Goal: Transaction & Acquisition: Subscribe to service/newsletter

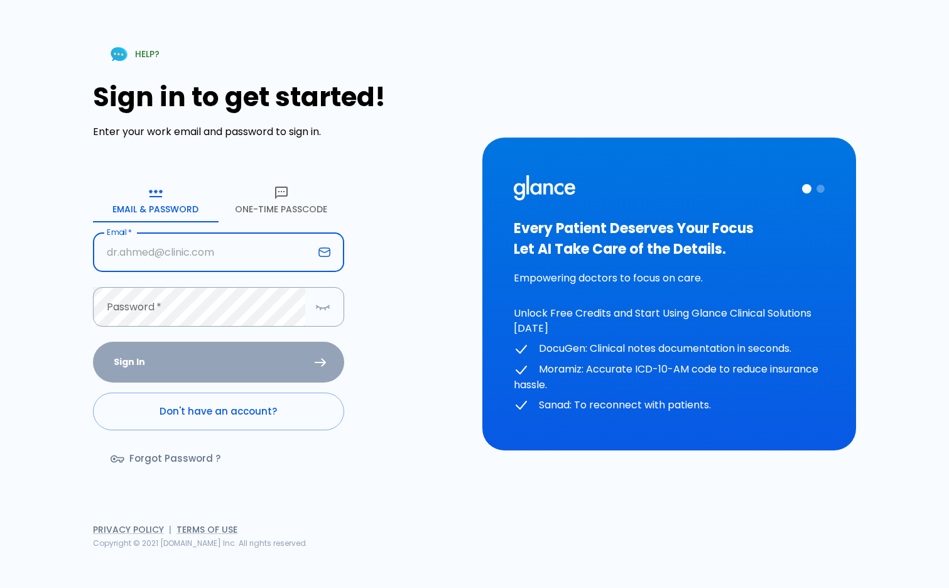
click at [281, 203] on button "One-Time Passcode" at bounding box center [281, 199] width 126 height 45
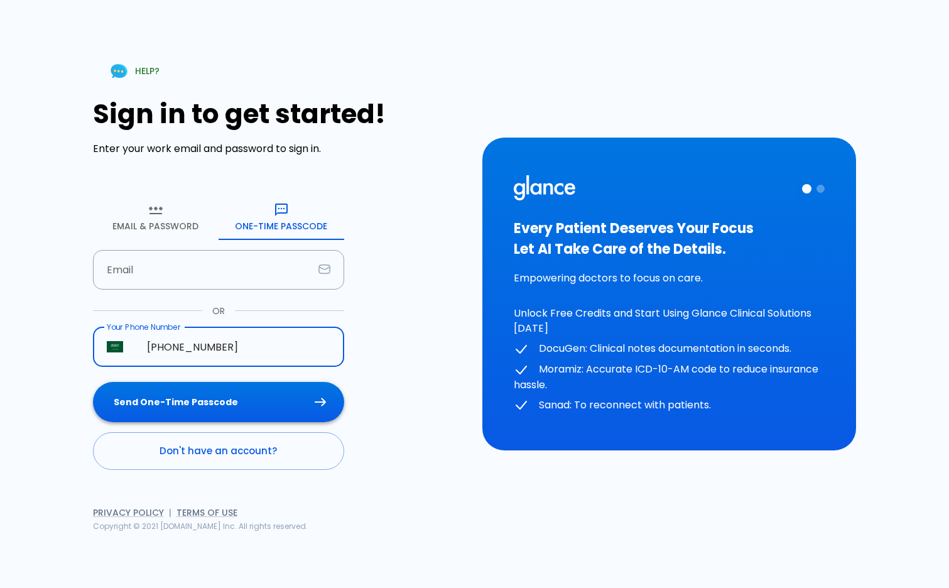
type input "+966 50 375 0877"
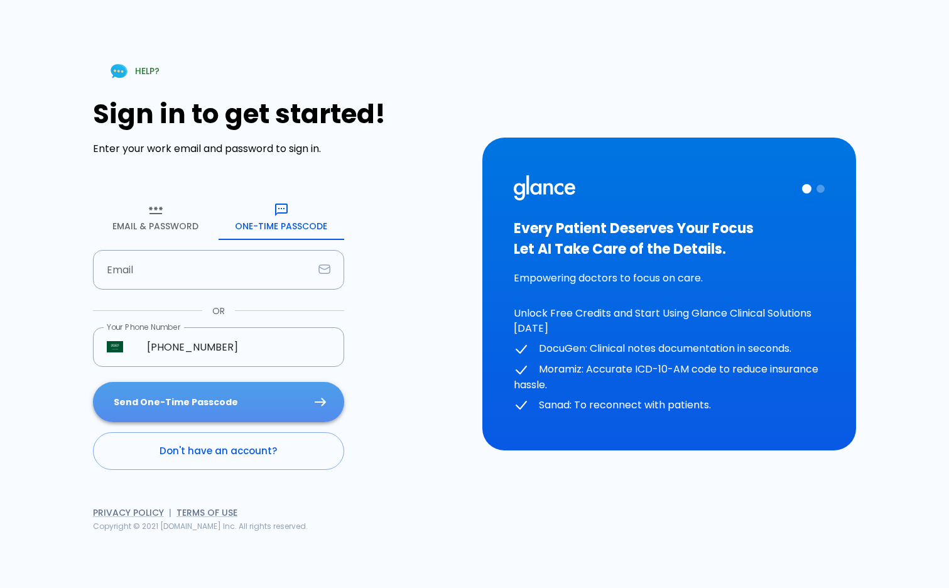
click at [244, 394] on button "Send One-Time Passcode" at bounding box center [218, 402] width 251 height 41
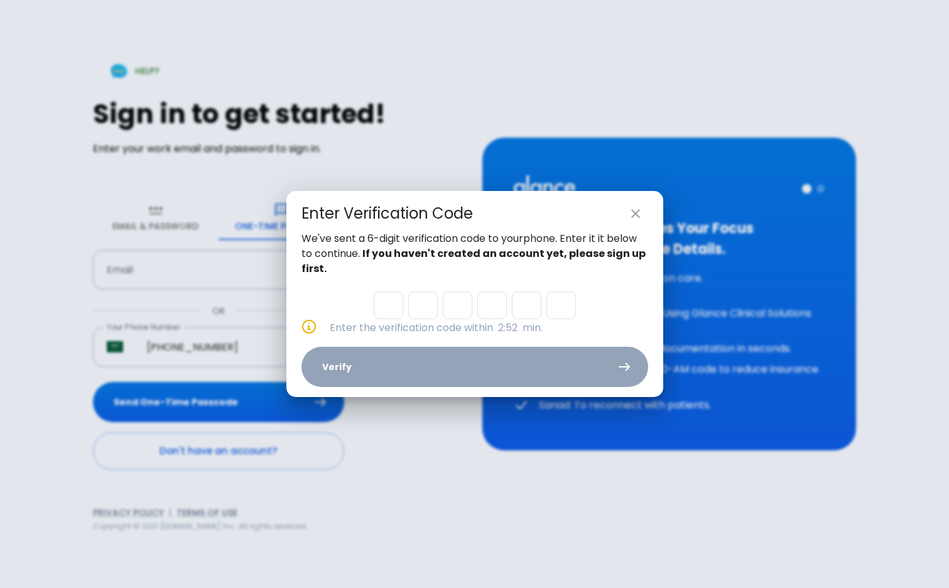
type input "5"
type input "4"
type input "3"
type input "9"
type input "4"
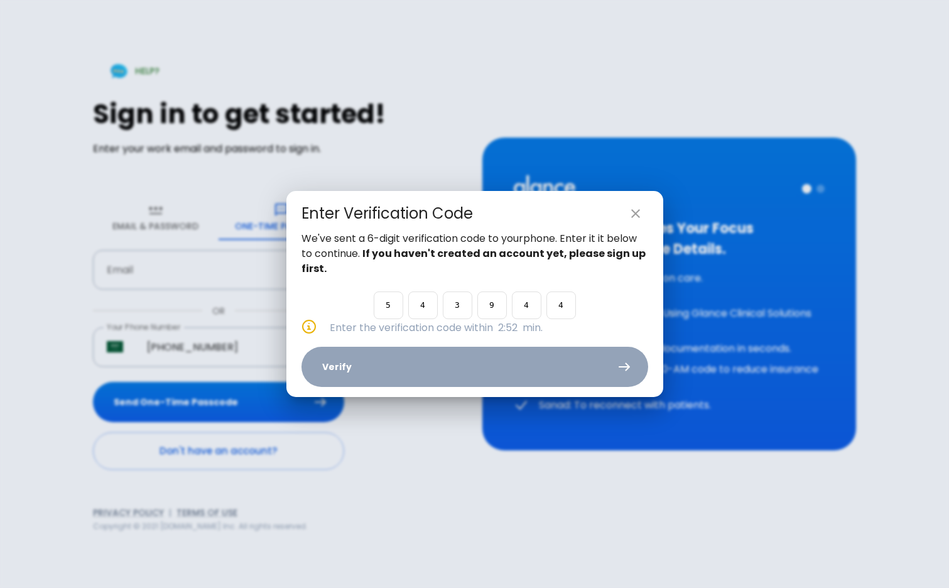
type input "4"
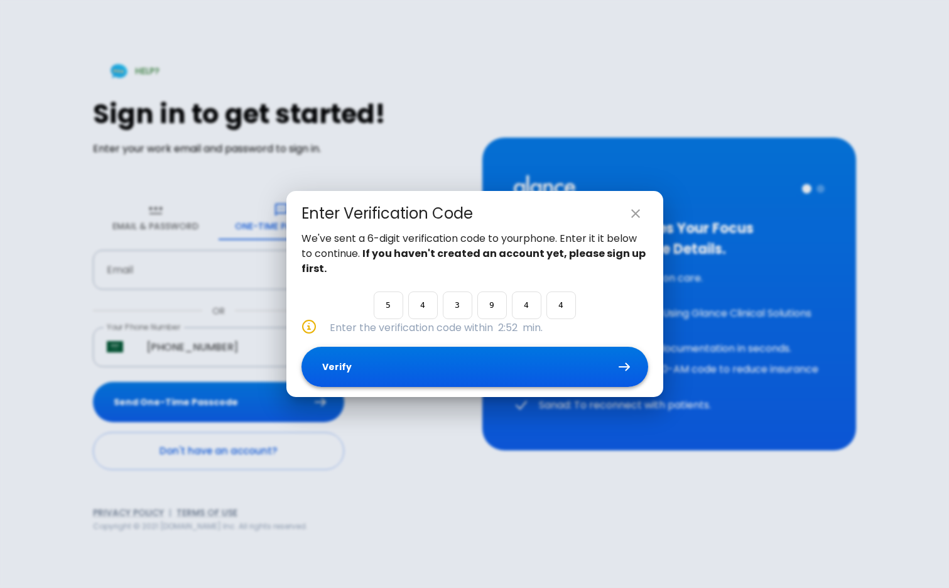
click at [480, 363] on button "Verify" at bounding box center [474, 367] width 347 height 41
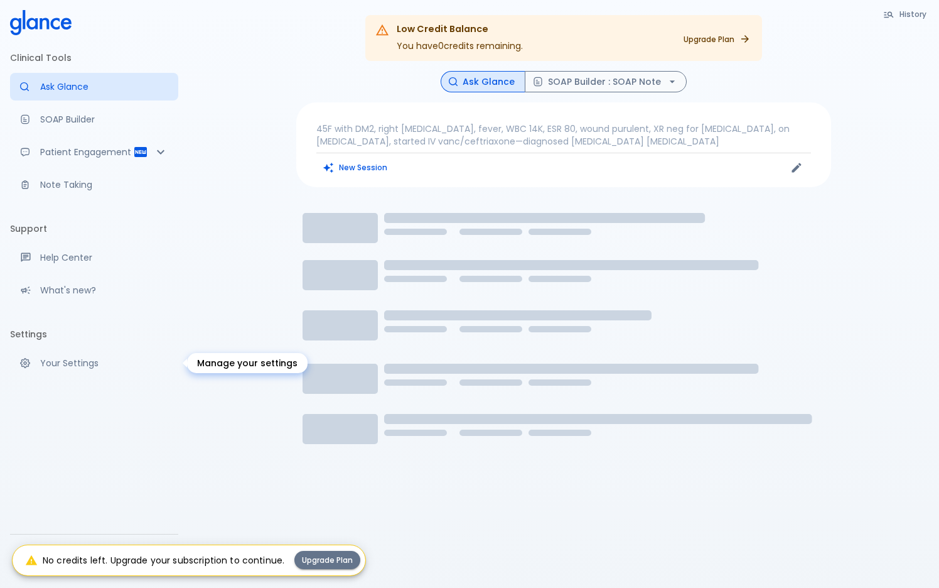
click at [86, 367] on p "Your Settings" at bounding box center [104, 363] width 128 height 13
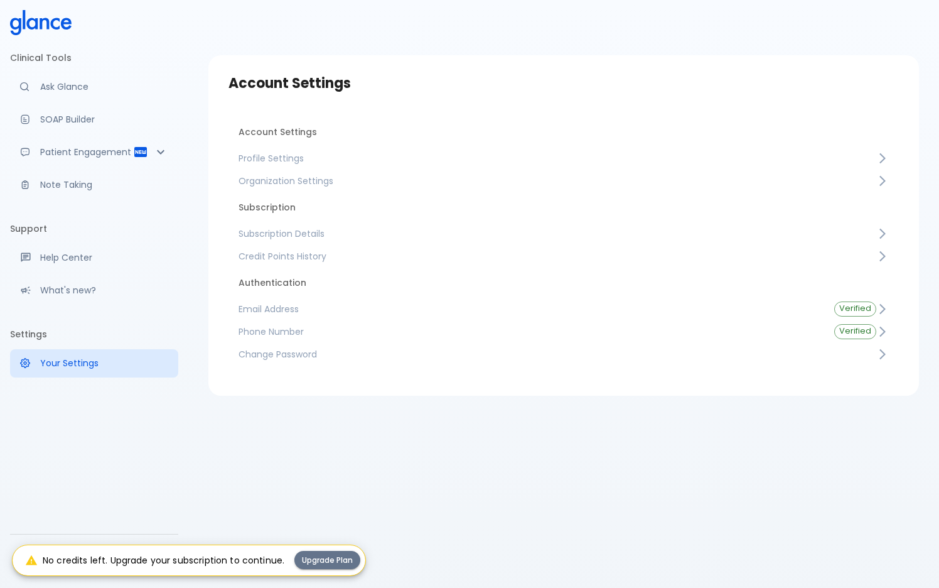
click at [391, 232] on span "Subscription Details" at bounding box center [558, 233] width 638 height 13
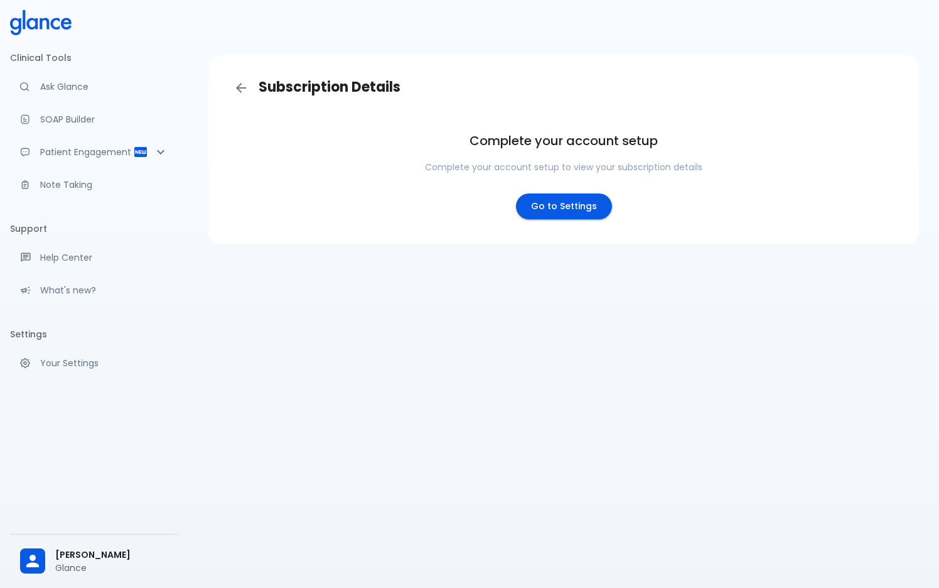
click at [520, 220] on div "Complete your account setup Complete your account setup to view your subscripti…" at bounding box center [563, 172] width 691 height 124
click at [574, 202] on link "Go to Settings" at bounding box center [564, 206] width 96 height 26
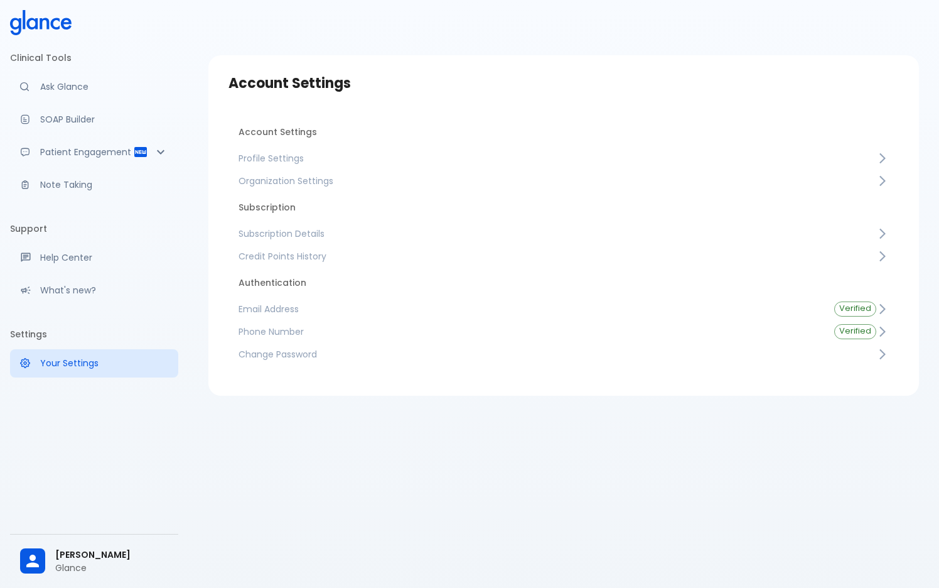
click at [323, 256] on span "Credit Points History" at bounding box center [558, 256] width 638 height 13
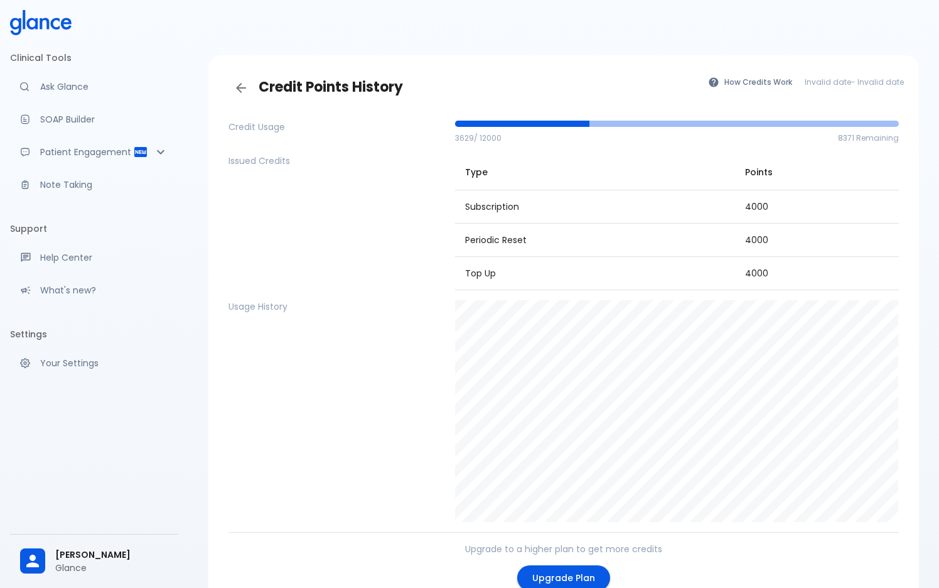
click at [385, 176] on div "Issued Credits" at bounding box center [337, 222] width 217 height 136
click at [241, 87] on icon "Back" at bounding box center [241, 87] width 15 height 15
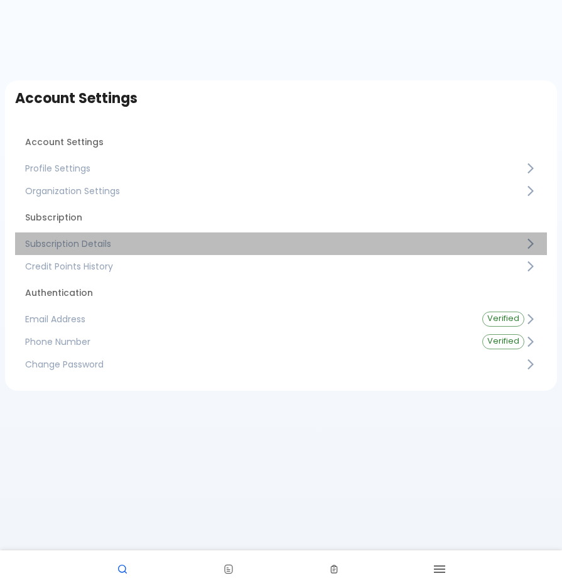
click at [424, 240] on span "Subscription Details" at bounding box center [274, 243] width 499 height 13
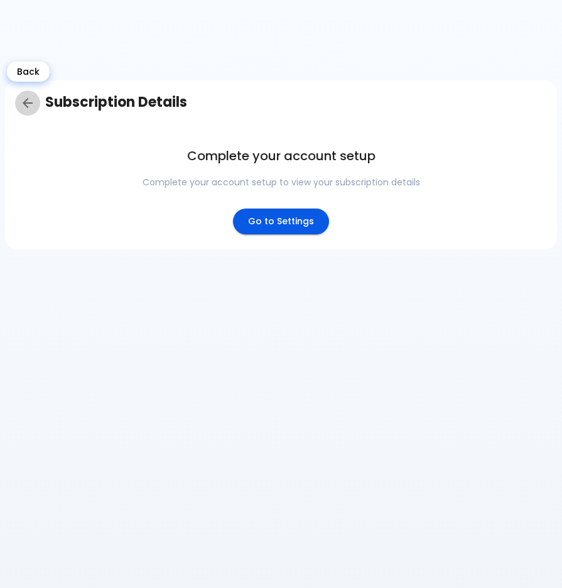
click at [28, 98] on icon "Back" at bounding box center [28, 103] width 10 height 10
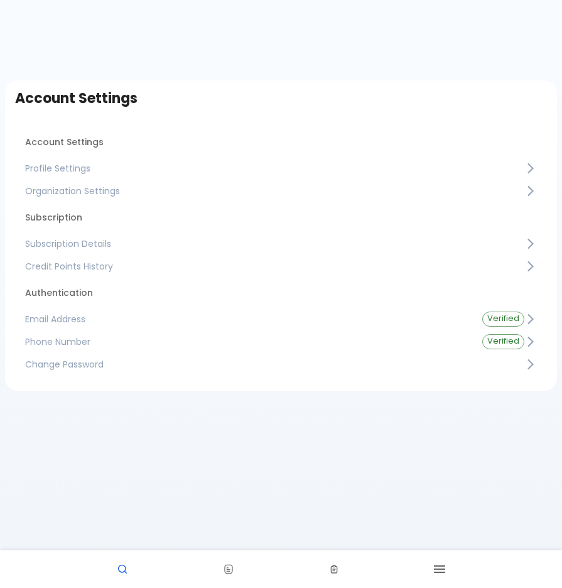
click at [260, 72] on div "Account Settings Account Settings Profile Settings Organization Settings Subscr…" at bounding box center [281, 321] width 562 height 643
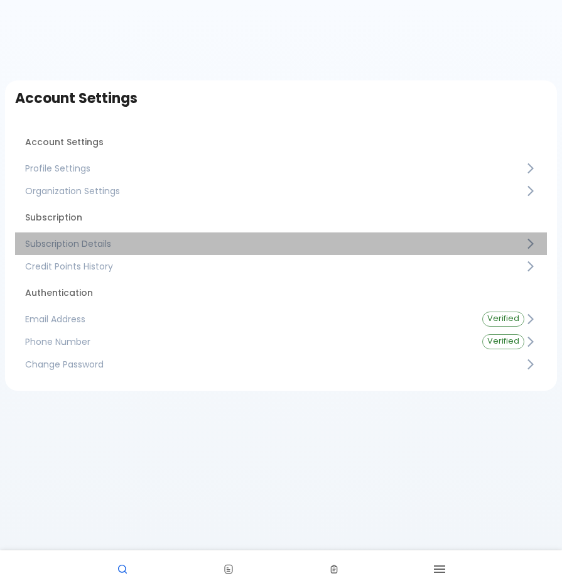
click at [225, 242] on span "Subscription Details" at bounding box center [274, 243] width 499 height 13
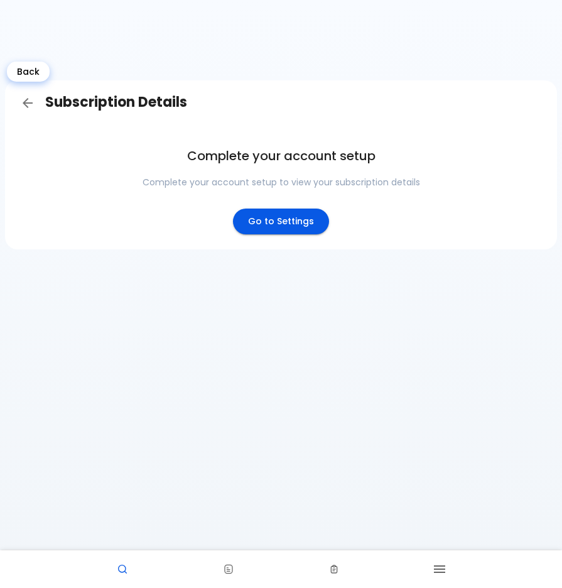
click at [24, 105] on icon "Back" at bounding box center [27, 102] width 15 height 15
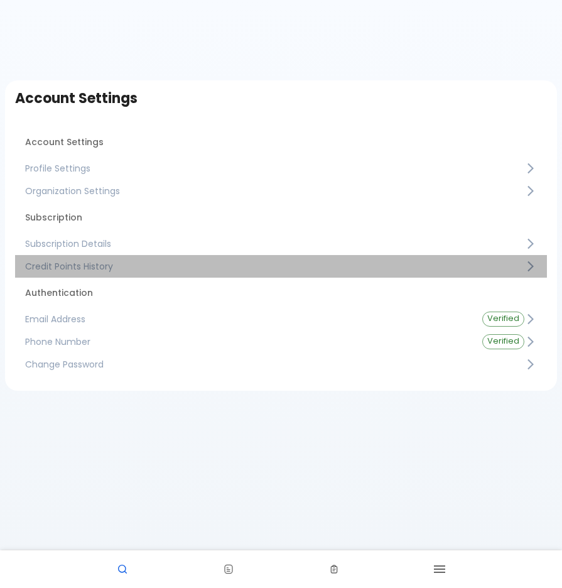
click at [239, 268] on span "Credit Points History" at bounding box center [274, 266] width 499 height 13
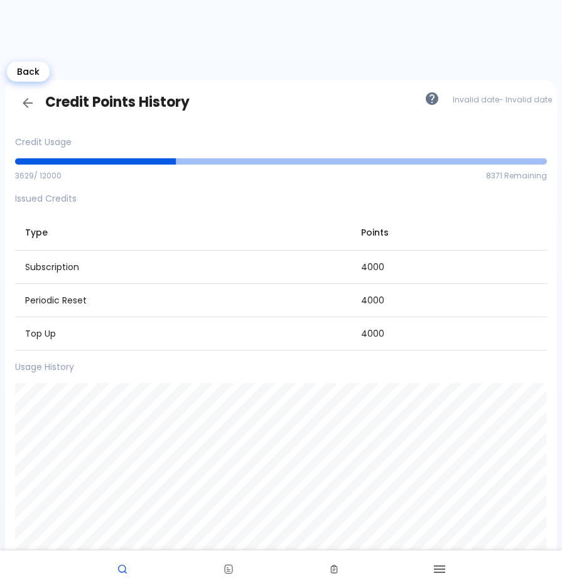
click at [28, 102] on icon "Back" at bounding box center [27, 102] width 15 height 15
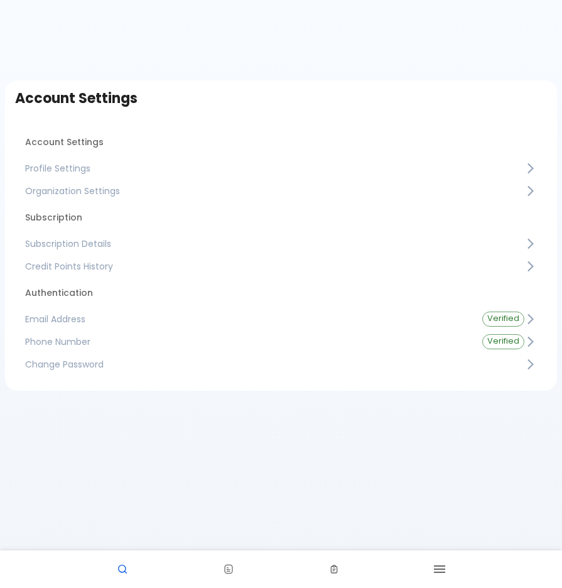
click at [239, 170] on span "Profile Settings" at bounding box center [274, 168] width 499 height 13
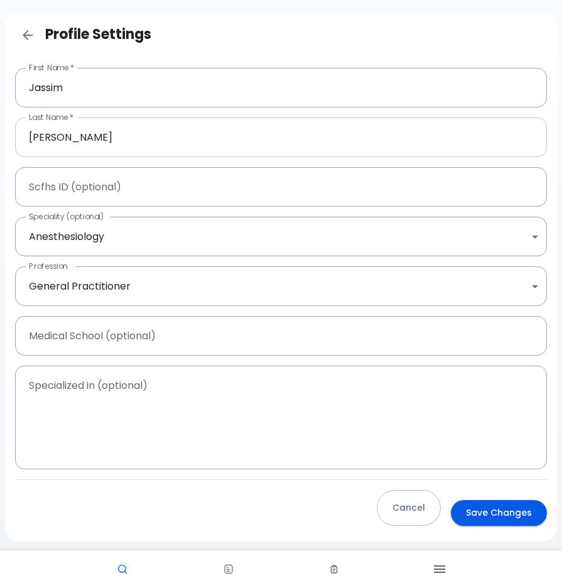
scroll to position [75, 0]
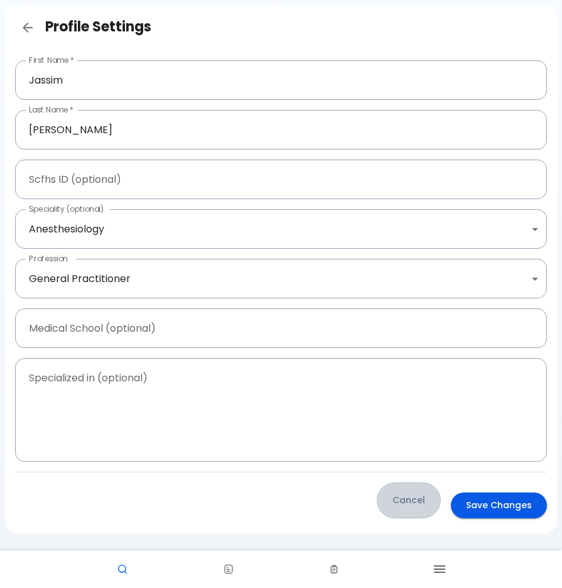
click at [418, 502] on button "Cancel" at bounding box center [409, 500] width 64 height 36
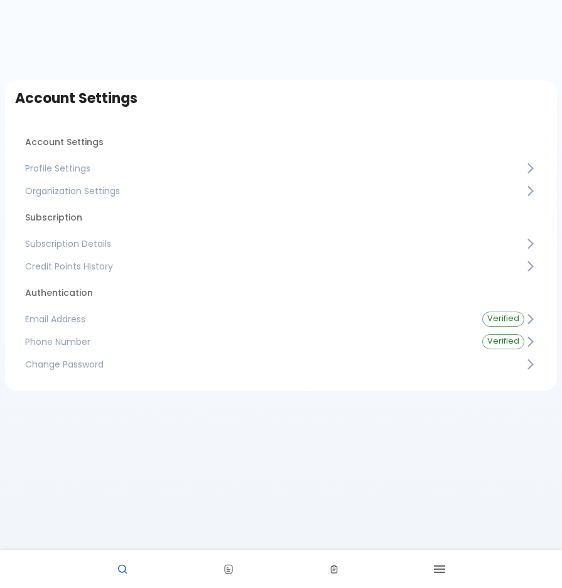
click at [285, 191] on span "Organization Settings" at bounding box center [274, 191] width 499 height 13
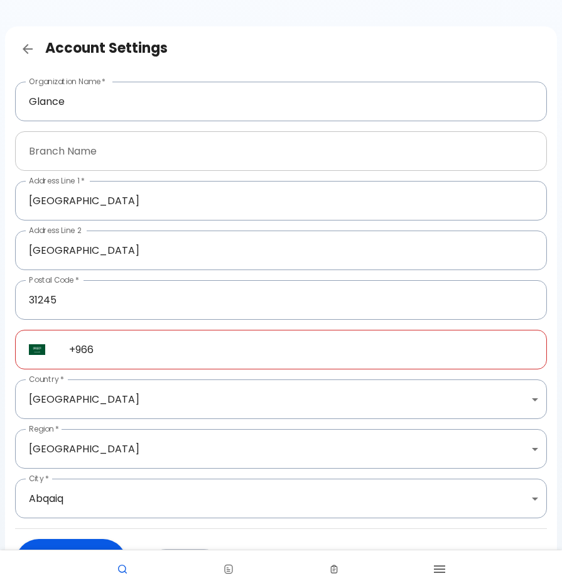
scroll to position [123, 0]
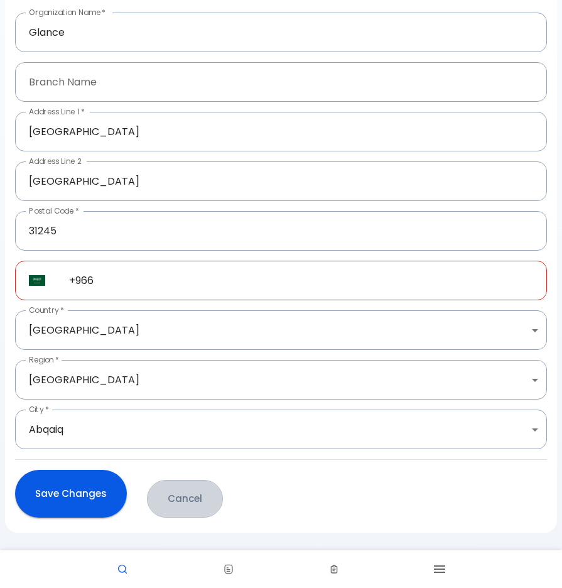
click at [196, 506] on button "Cancel" at bounding box center [185, 499] width 76 height 38
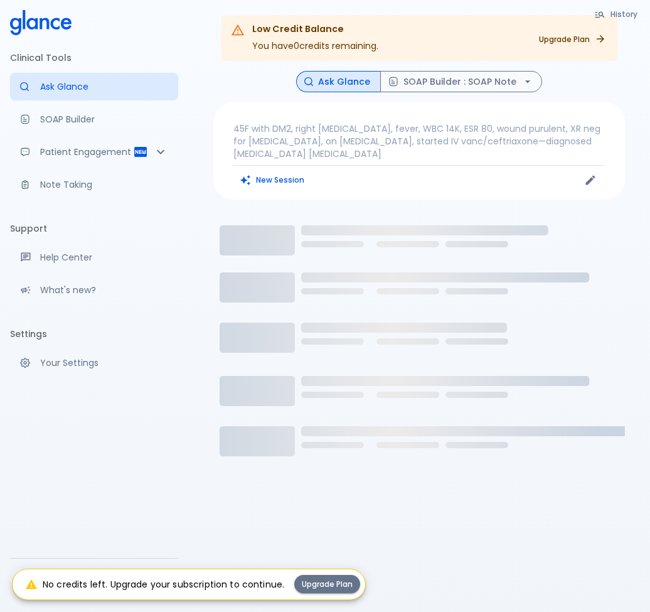
click at [480, 42] on div "Low Credit Balance You have 0 credits remaining. Upgrade Plan" at bounding box center [419, 38] width 397 height 46
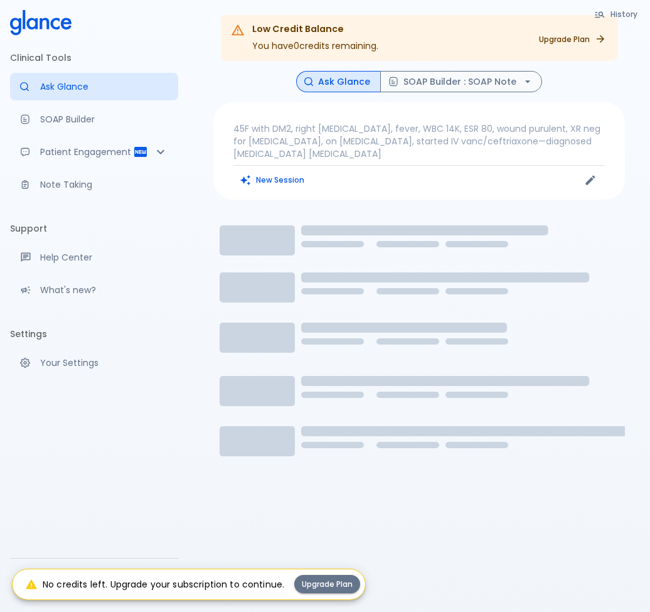
click at [480, 42] on div "Low Credit Balance You have 0 credits remaining. Upgrade Plan" at bounding box center [419, 38] width 397 height 46
click at [61, 372] on link "Your Settings" at bounding box center [94, 363] width 168 height 28
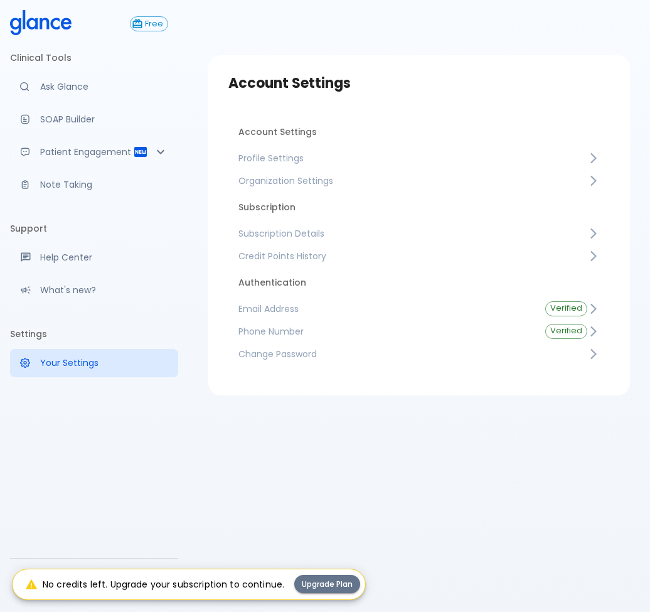
click at [384, 233] on span "Subscription Details" at bounding box center [413, 233] width 349 height 13
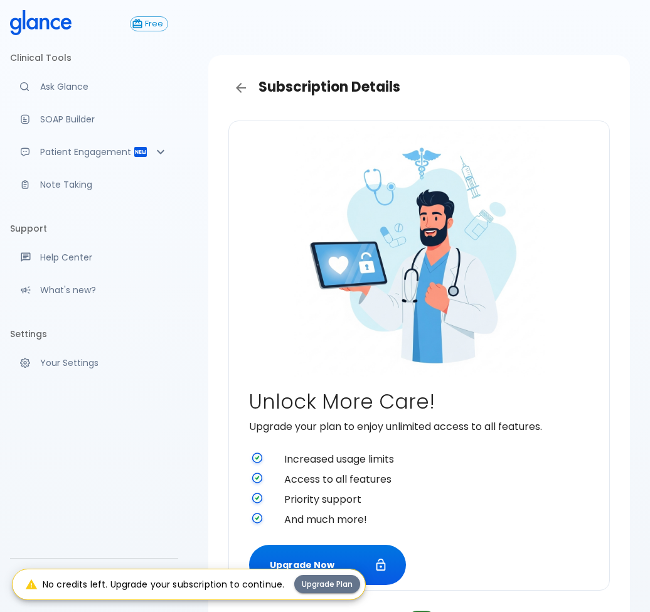
click at [237, 83] on icon "Back" at bounding box center [241, 87] width 15 height 15
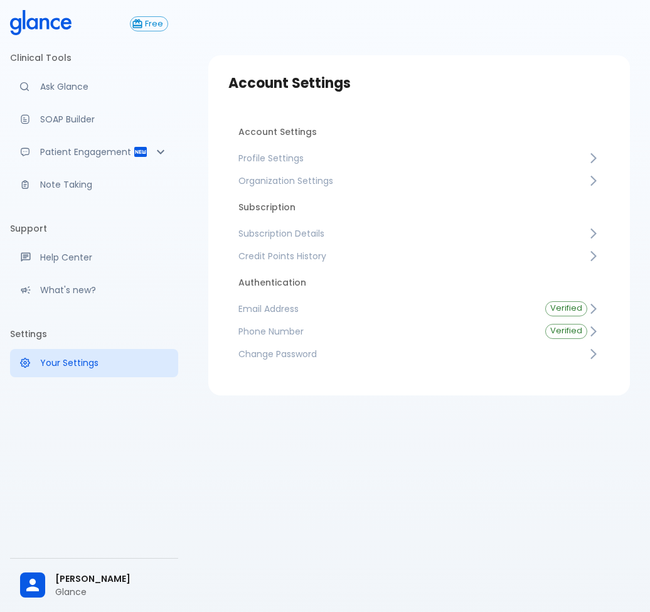
click at [336, 263] on link "Credit Points History" at bounding box center [420, 256] width 382 height 23
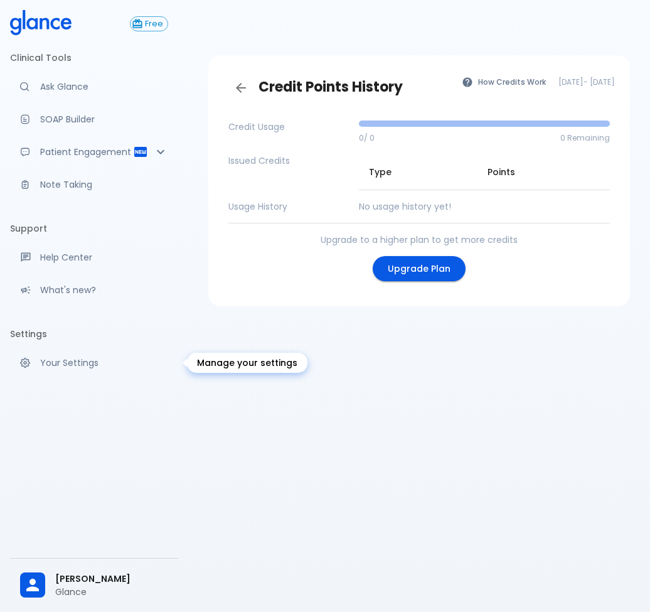
click at [82, 365] on p "Your Settings" at bounding box center [104, 363] width 128 height 13
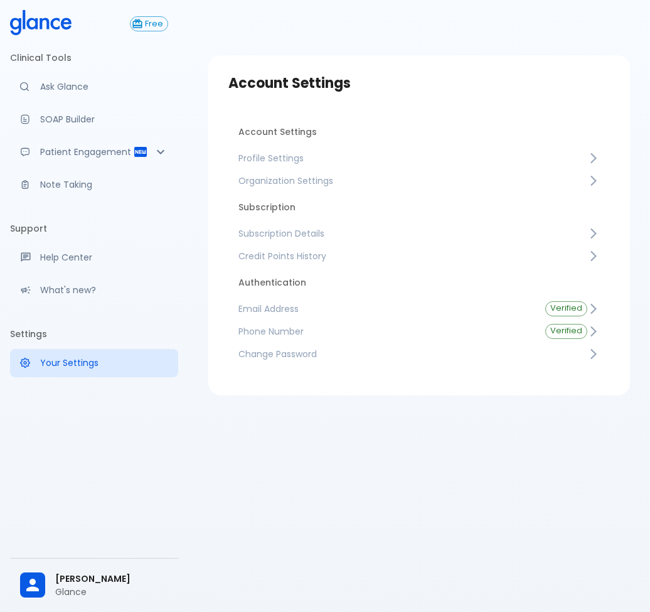
click at [40, 18] on icon at bounding box center [41, 22] width 62 height 25
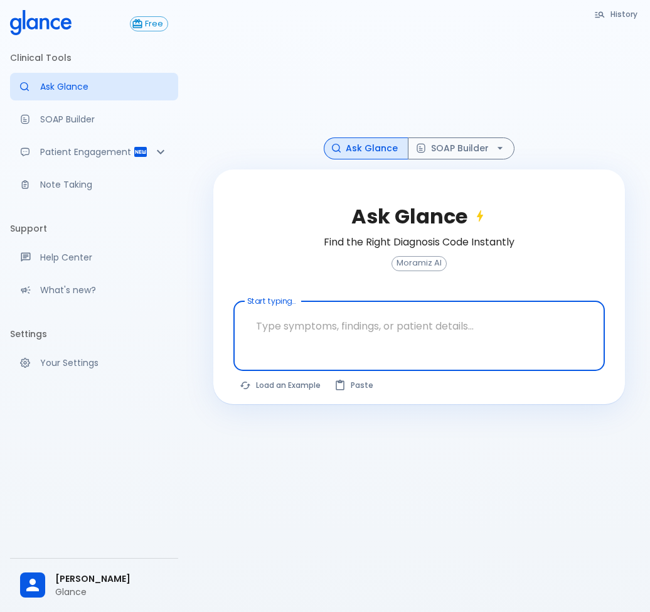
click at [95, 588] on p "Glance" at bounding box center [111, 592] width 113 height 13
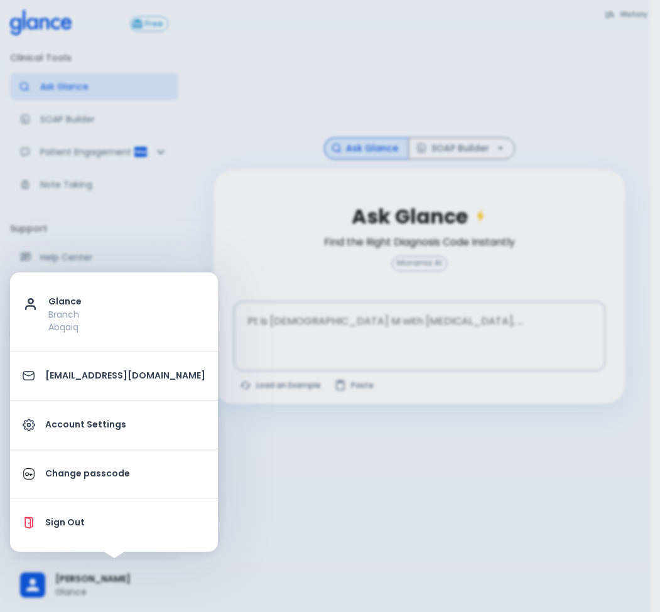
click at [103, 419] on p "Account Settings" at bounding box center [125, 424] width 160 height 13
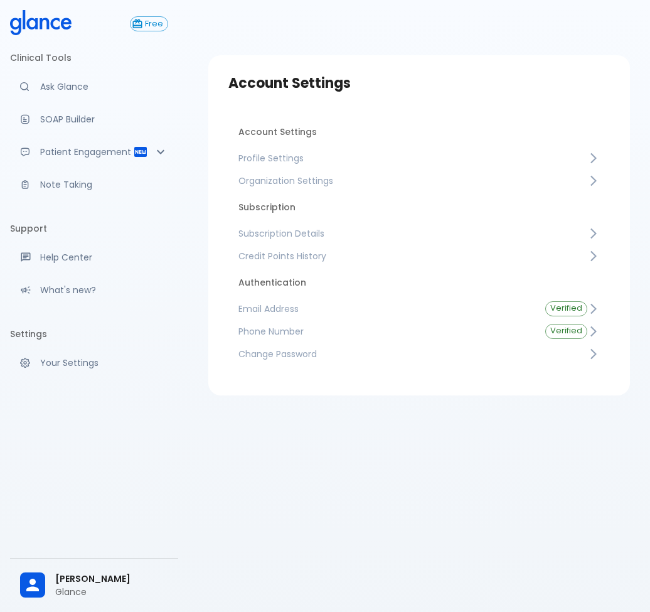
click at [425, 234] on span "Subscription Details" at bounding box center [413, 233] width 349 height 13
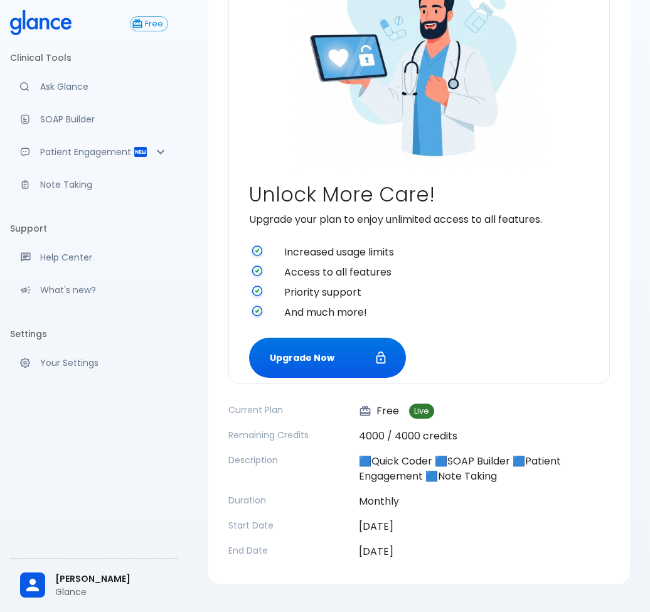
scroll to position [234, 0]
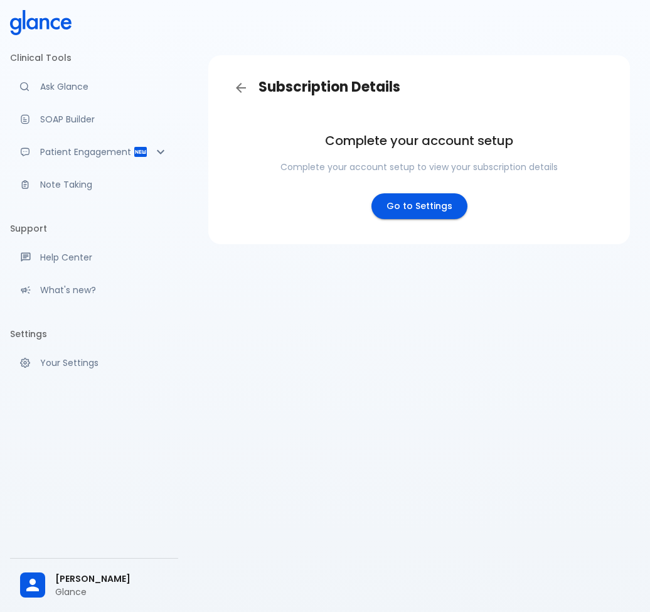
click at [43, 28] on icon at bounding box center [41, 22] width 62 height 25
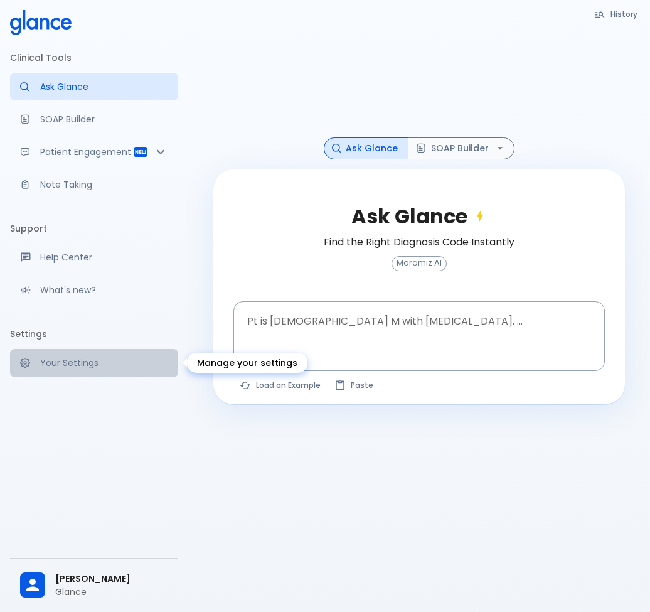
click at [70, 363] on p "Your Settings" at bounding box center [104, 363] width 128 height 13
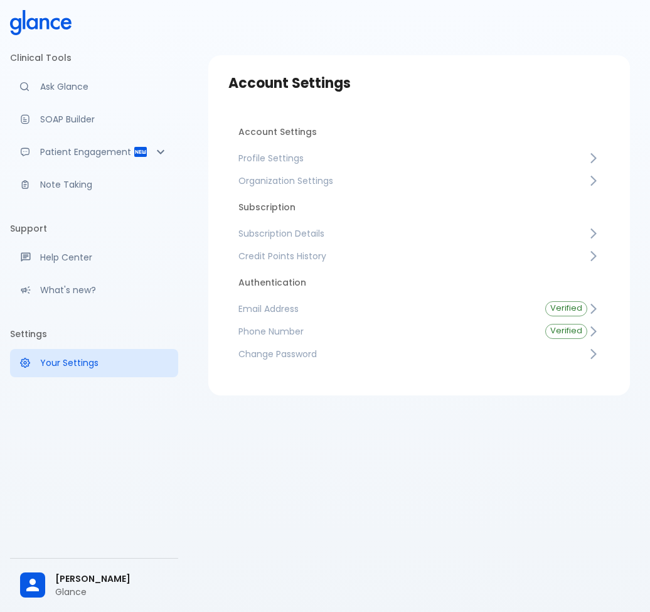
click at [336, 235] on span "Subscription Details" at bounding box center [413, 233] width 349 height 13
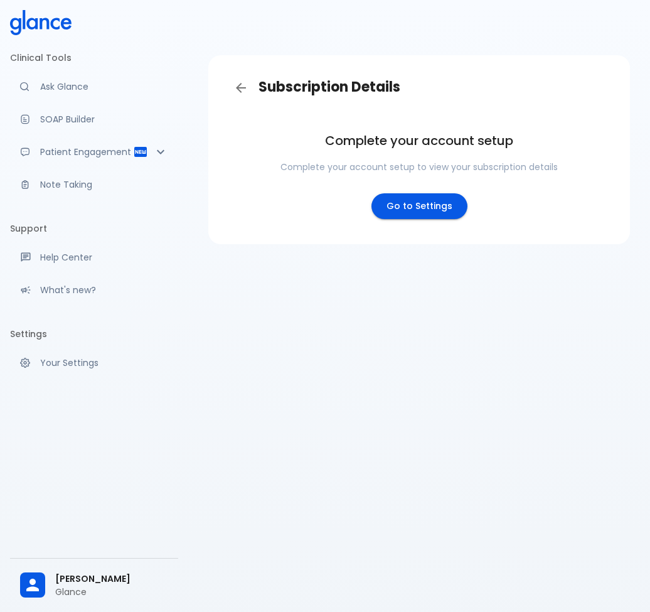
click at [596, 356] on div "Subscription Details Complete your account setup Complete your account setup to…" at bounding box center [419, 321] width 462 height 642
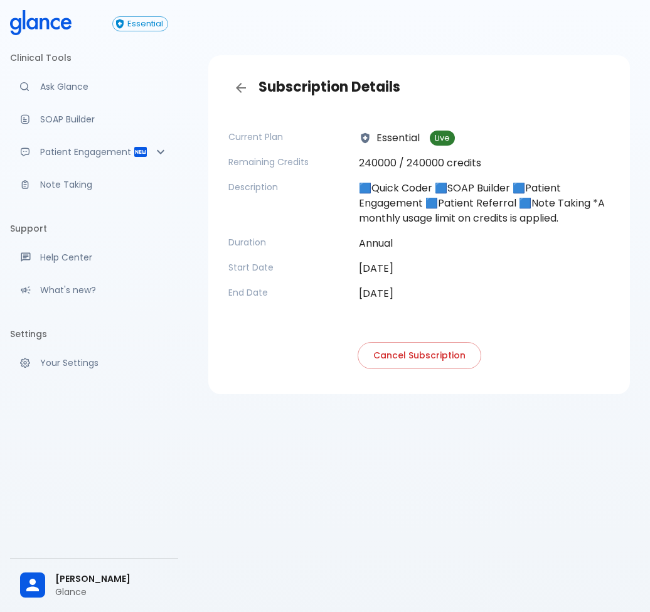
click at [550, 424] on div "Subscription Details Current Plan Essential Live Remaining Credits 240000 / 240…" at bounding box center [419, 321] width 462 height 642
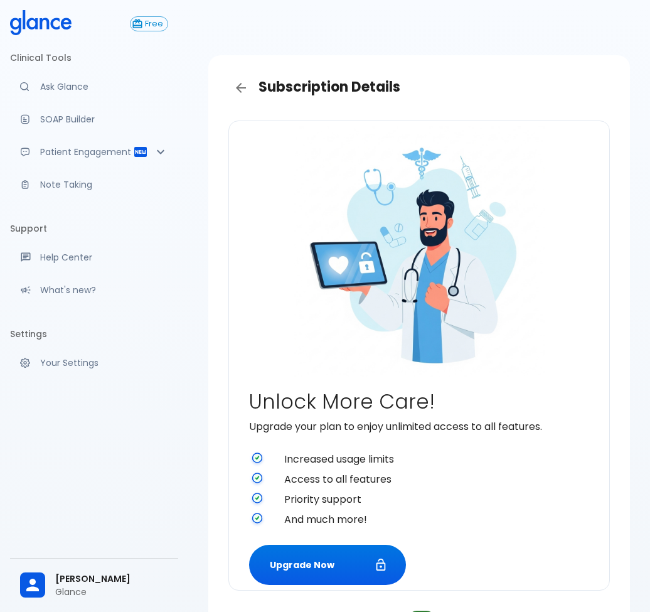
click at [247, 85] on icon "Back" at bounding box center [241, 87] width 15 height 15
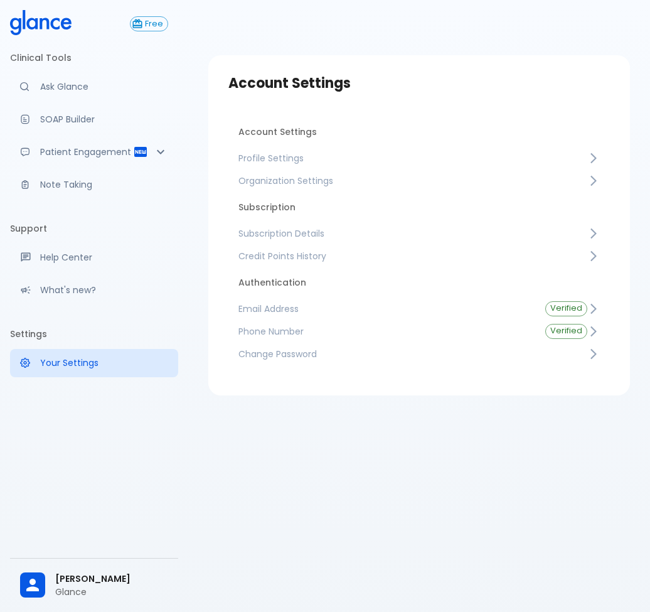
click at [338, 261] on span "Credit Points History" at bounding box center [413, 256] width 349 height 13
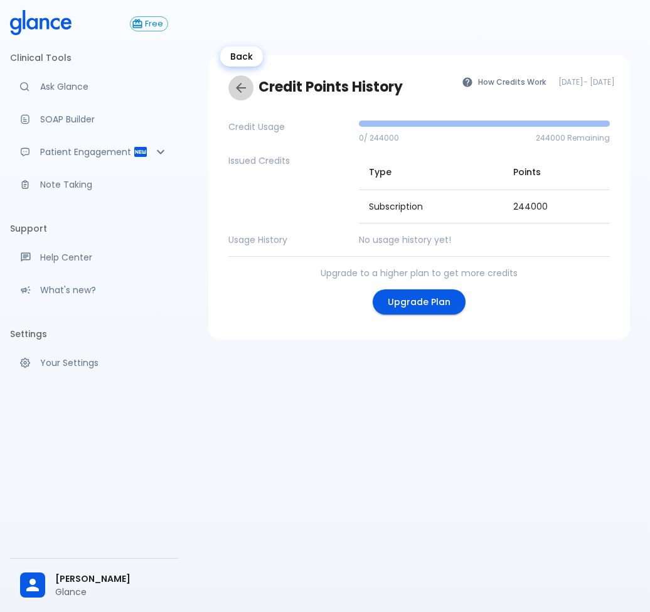
click at [242, 89] on icon "Back" at bounding box center [241, 87] width 15 height 15
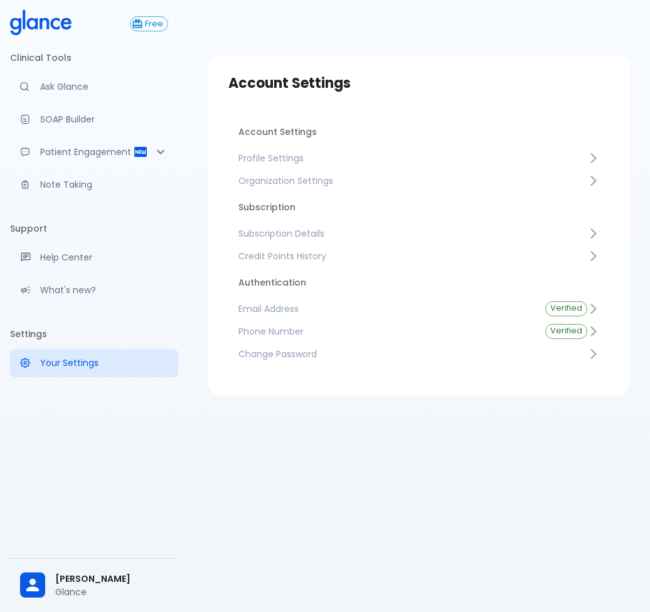
click at [309, 232] on span "Subscription Details" at bounding box center [413, 233] width 349 height 13
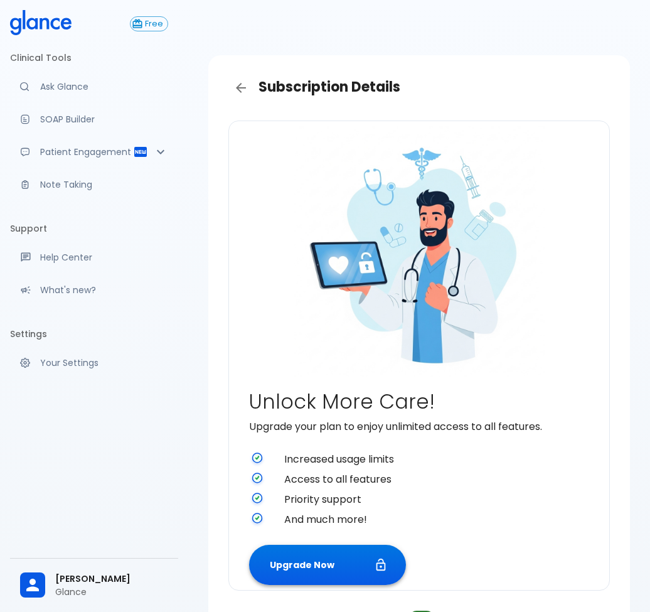
click at [353, 562] on button "Upgrade Now" at bounding box center [327, 565] width 157 height 41
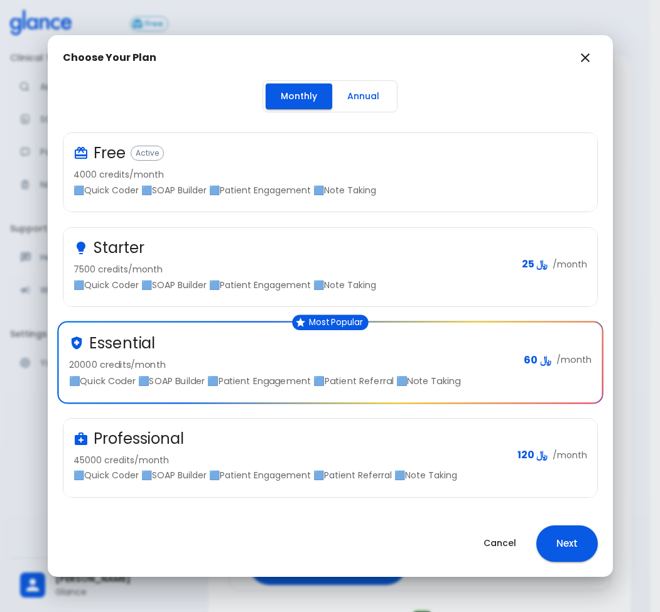
click at [422, 159] on div "Free Active" at bounding box center [324, 153] width 503 height 20
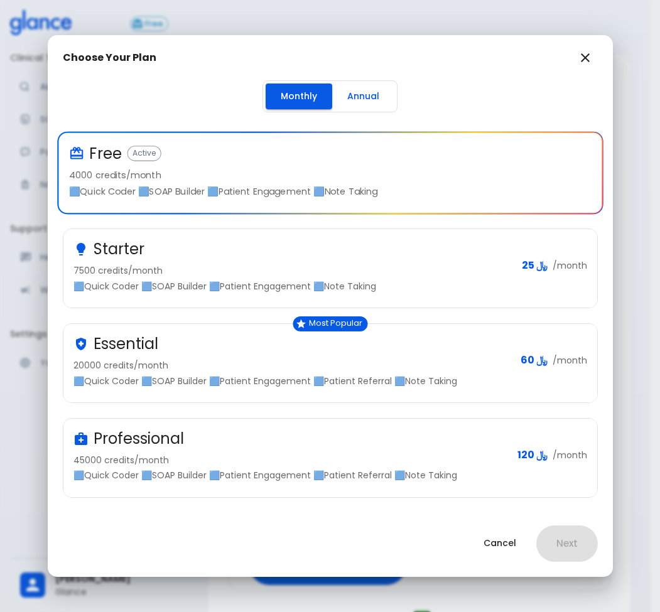
click at [413, 366] on p "20000 credits/month" at bounding box center [291, 365] width 437 height 13
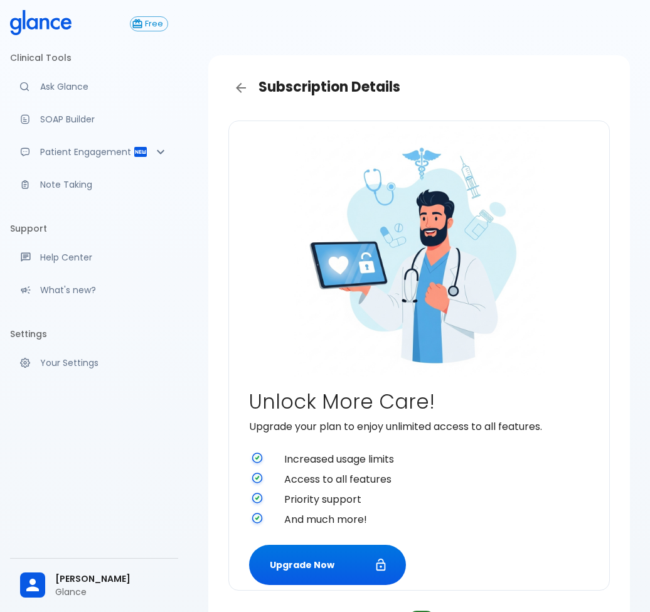
click at [389, 438] on div "Unlock More Care! Upgrade your plan to enjoy unlimited access to all features. …" at bounding box center [419, 487] width 340 height 195
click at [340, 561] on button "Upgrade Now" at bounding box center [327, 565] width 157 height 41
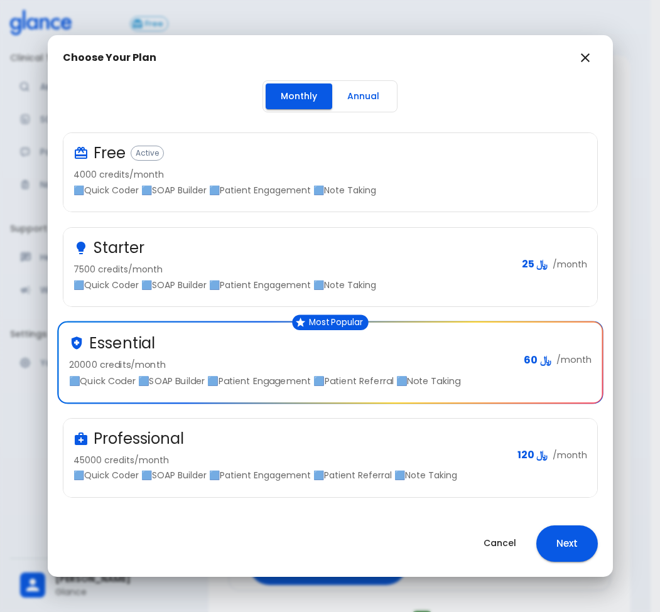
click at [237, 253] on div "Starter" at bounding box center [292, 248] width 438 height 20
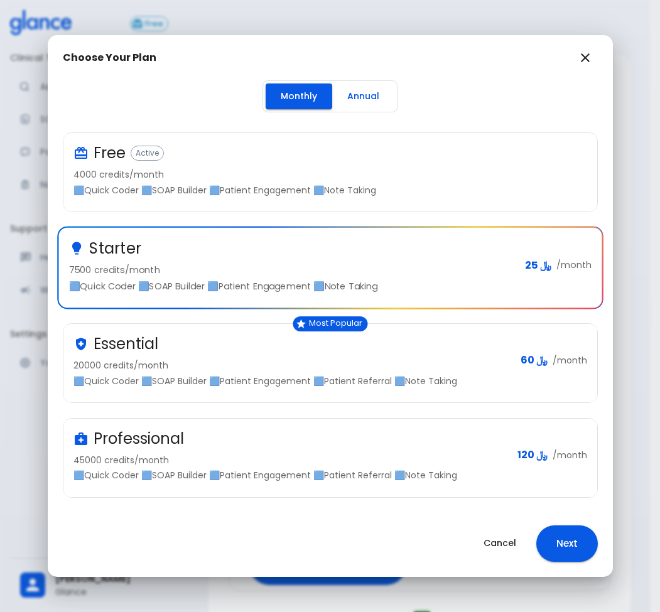
click at [578, 547] on button "Next" at bounding box center [567, 543] width 62 height 36
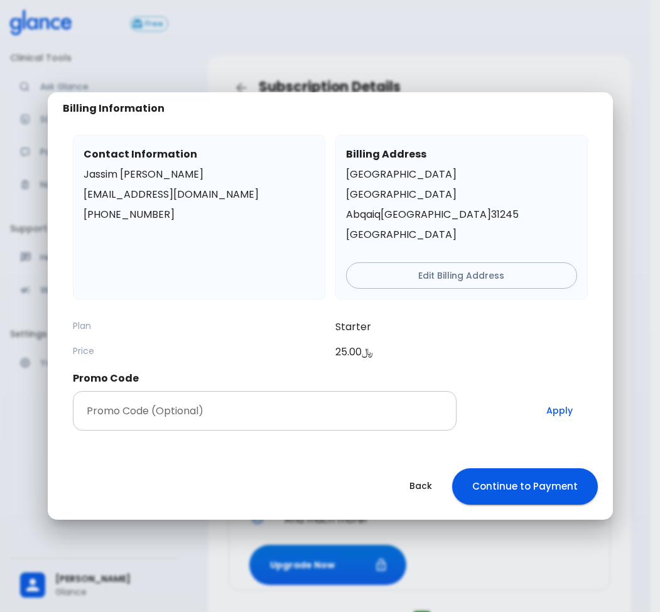
click at [232, 405] on input "Promo Code (Optional)" at bounding box center [265, 411] width 384 height 40
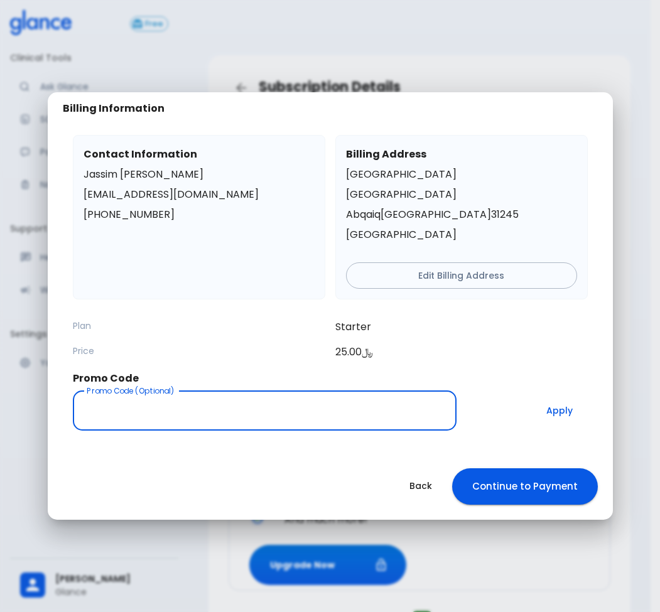
paste input "InTest"
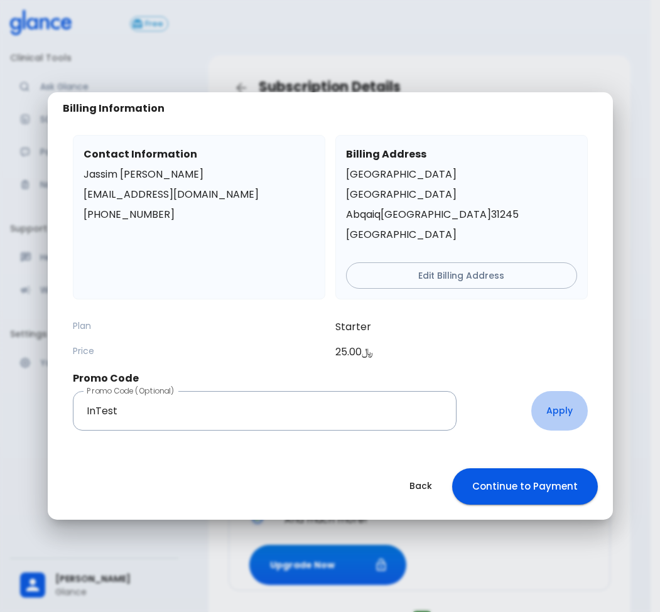
click at [555, 412] on button "Apply" at bounding box center [559, 411] width 57 height 40
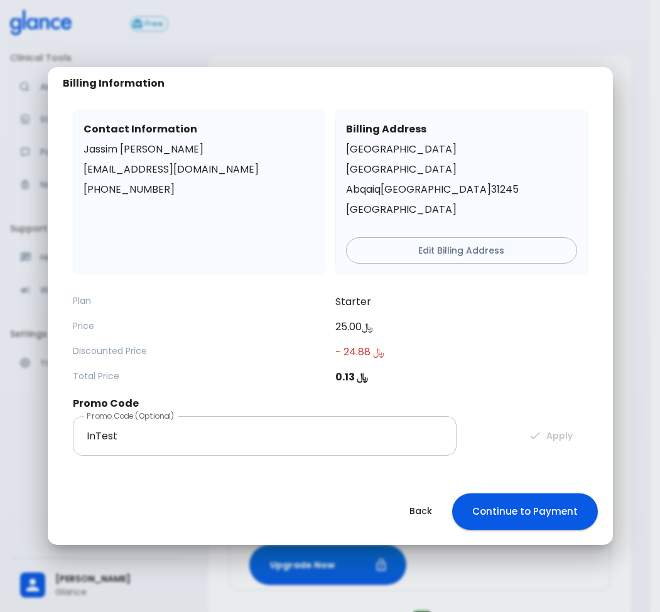
click at [311, 444] on input "InTest" at bounding box center [265, 436] width 384 height 40
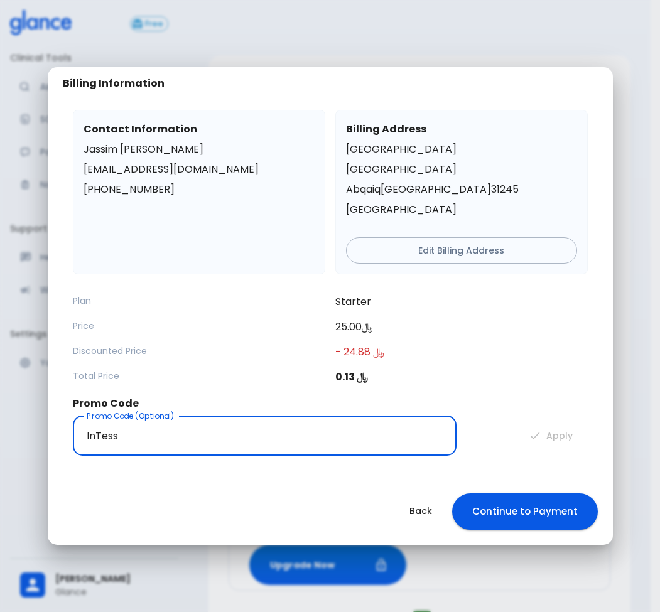
type input "InTess"
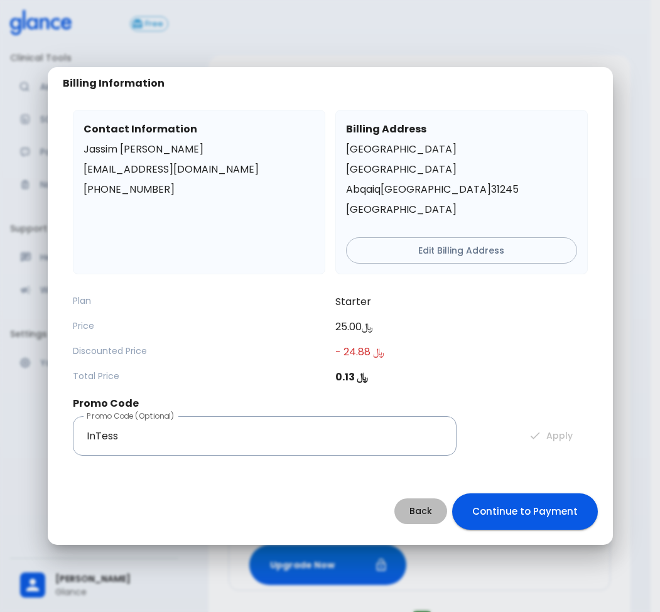
click at [426, 511] on button "Back" at bounding box center [420, 511] width 53 height 26
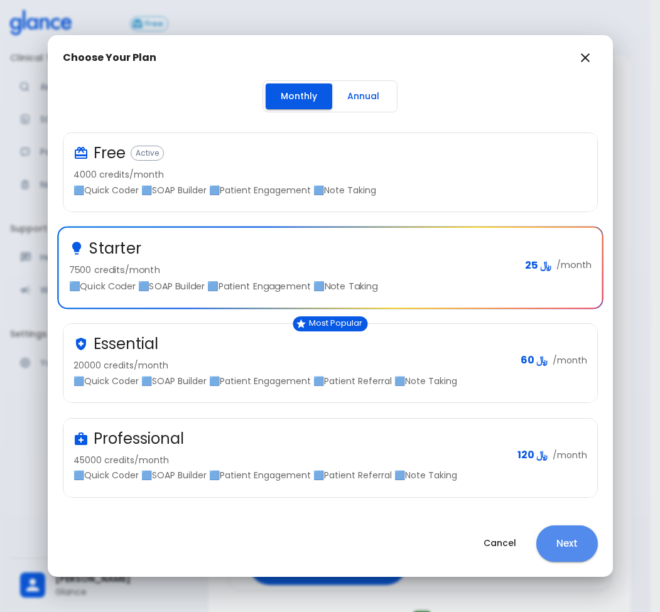
click at [574, 546] on button "Next" at bounding box center [567, 543] width 62 height 36
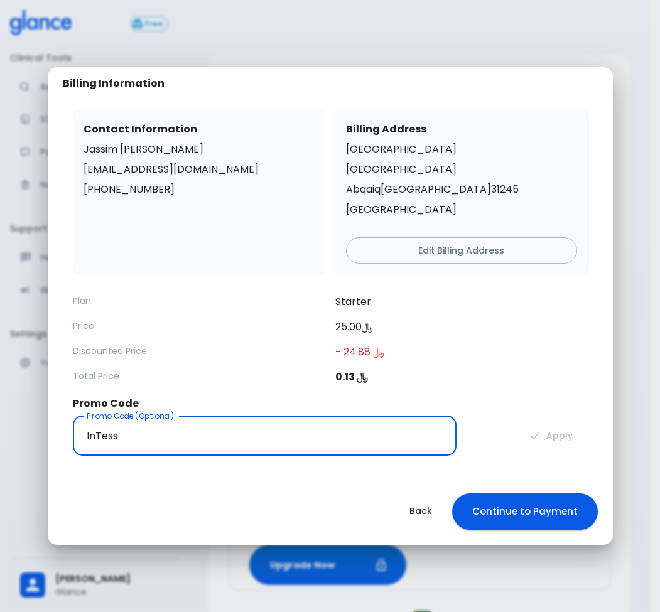
click at [268, 455] on input "InTess" at bounding box center [265, 436] width 384 height 40
click at [434, 515] on button "Back" at bounding box center [420, 511] width 53 height 26
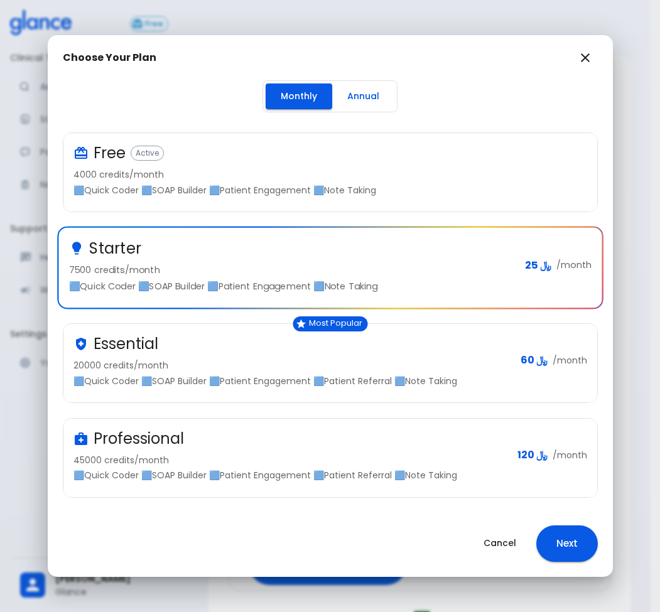
click at [497, 547] on button "Cancel" at bounding box center [499, 543] width 63 height 26
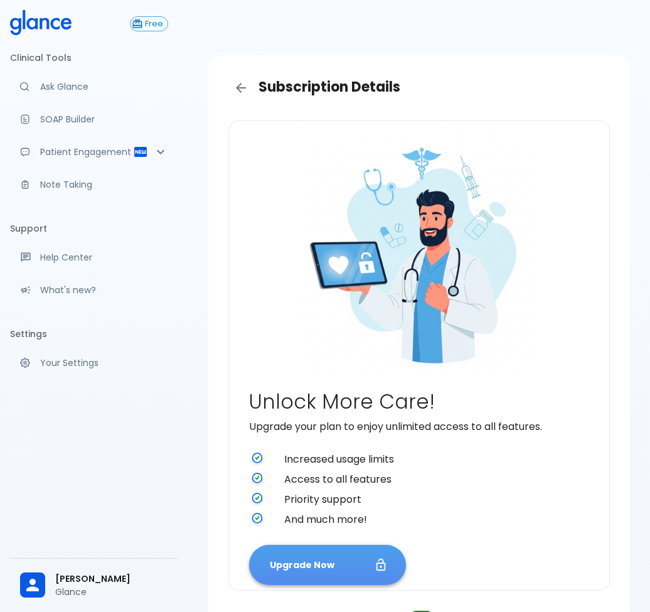
click at [336, 546] on button "Upgrade Now" at bounding box center [327, 565] width 157 height 41
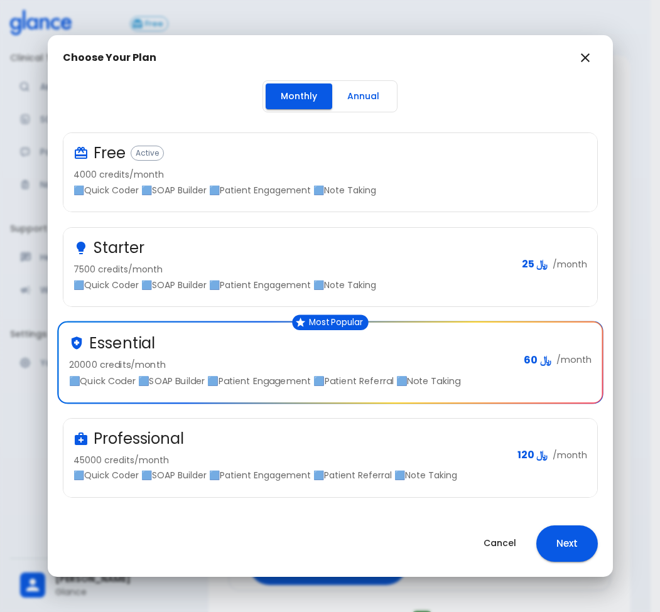
click at [478, 263] on p "7500 credits/month" at bounding box center [292, 269] width 438 height 13
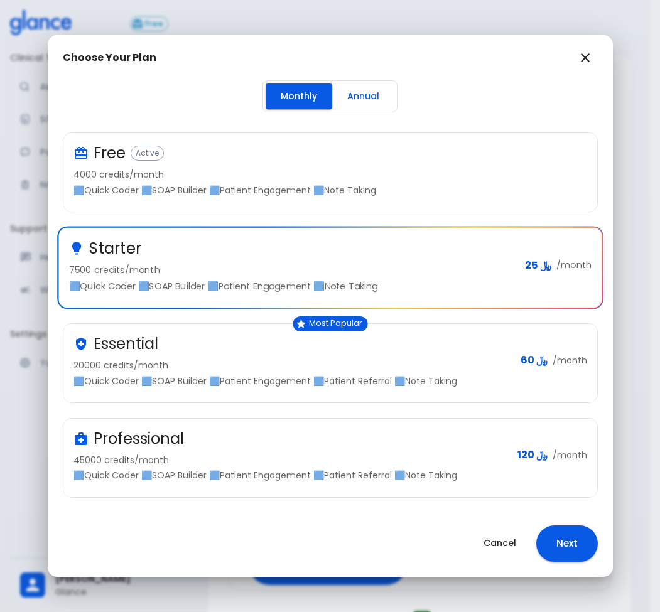
click at [569, 544] on button "Next" at bounding box center [567, 543] width 62 height 36
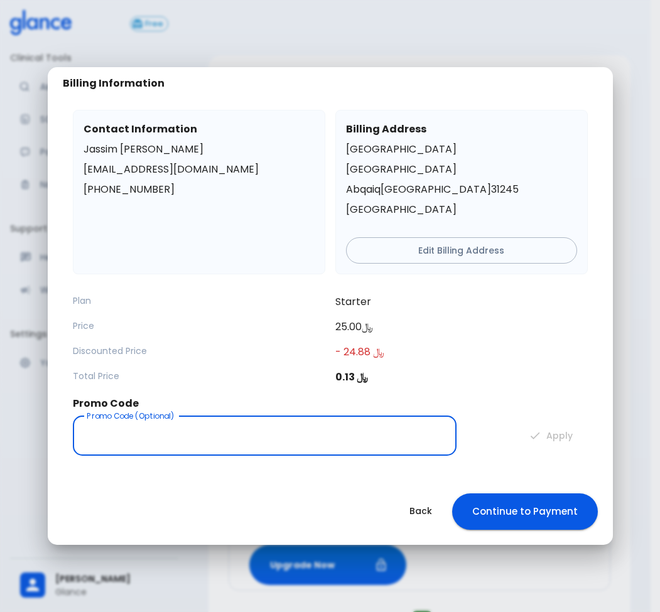
click at [249, 425] on input "Promo Code (Optional)" at bounding box center [265, 436] width 384 height 40
paste input "InTest"
type input "InTest"
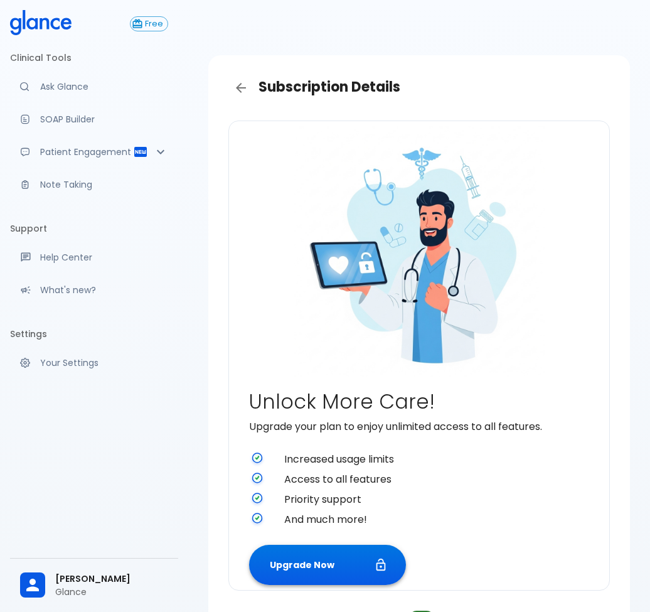
click at [323, 571] on button "Upgrade Now" at bounding box center [327, 565] width 157 height 41
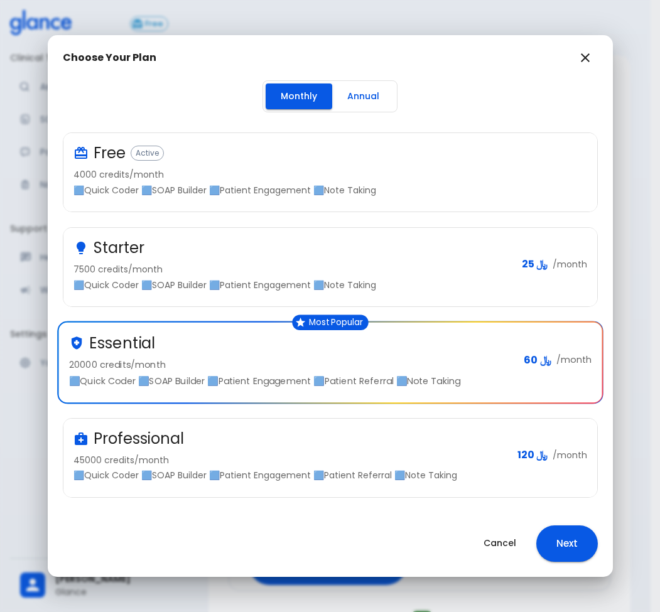
click at [443, 264] on p "7500 credits/month" at bounding box center [292, 269] width 438 height 13
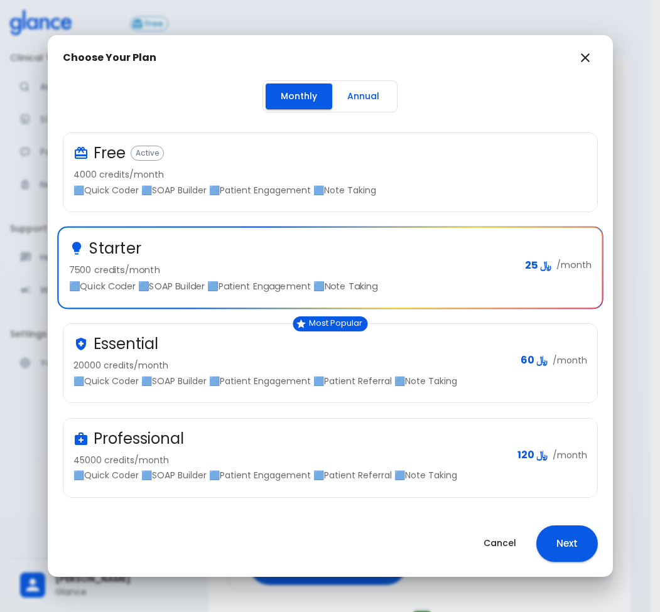
click at [578, 551] on button "Next" at bounding box center [567, 543] width 62 height 36
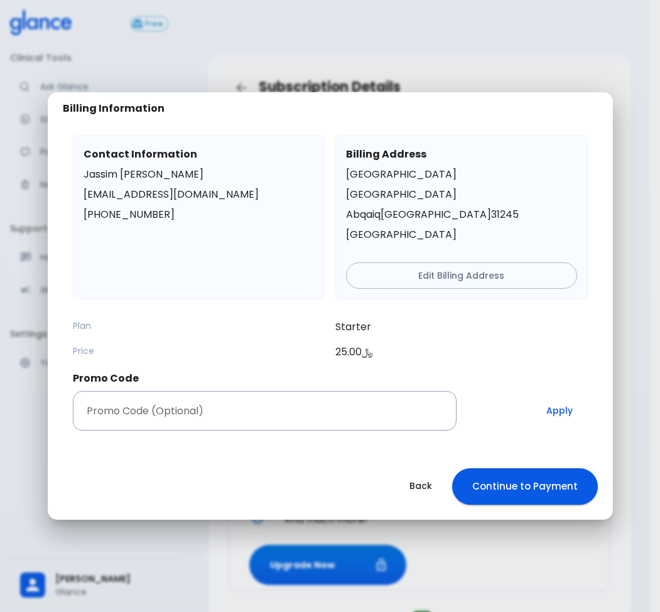
click at [157, 410] on div "Promo Code (Optional) Promo Code (Optional)" at bounding box center [265, 411] width 384 height 40
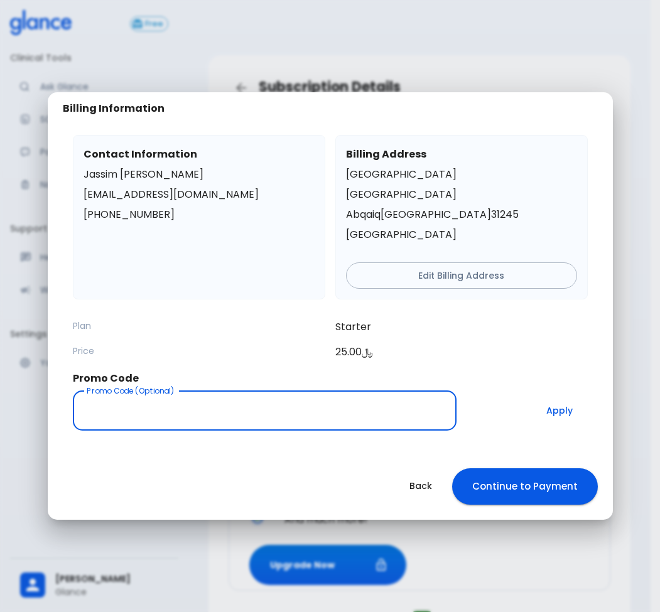
paste input "InTest"
type input "InTest"
click at [557, 410] on button "Apply" at bounding box center [559, 411] width 57 height 40
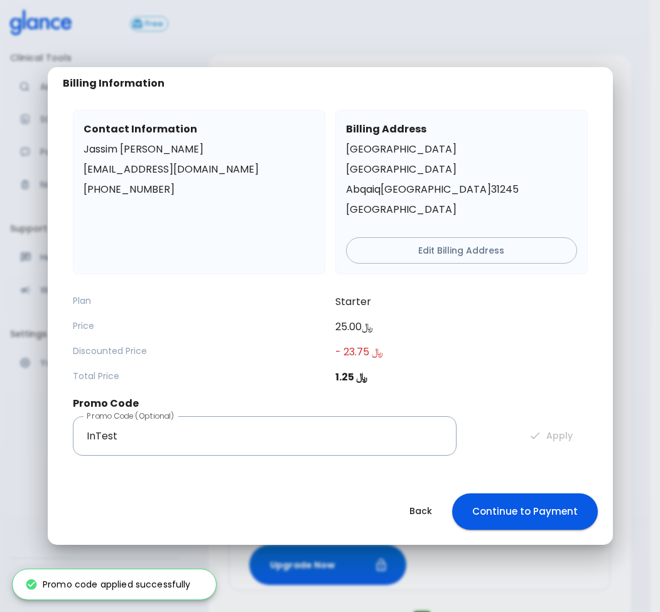
click at [528, 507] on button "Continue to Payment" at bounding box center [525, 511] width 146 height 36
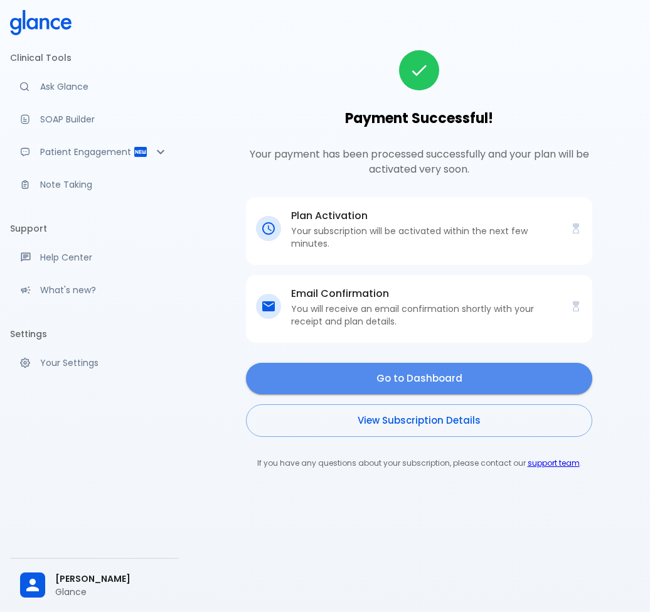
click at [483, 375] on link "Go to Dashboard" at bounding box center [419, 378] width 347 height 31
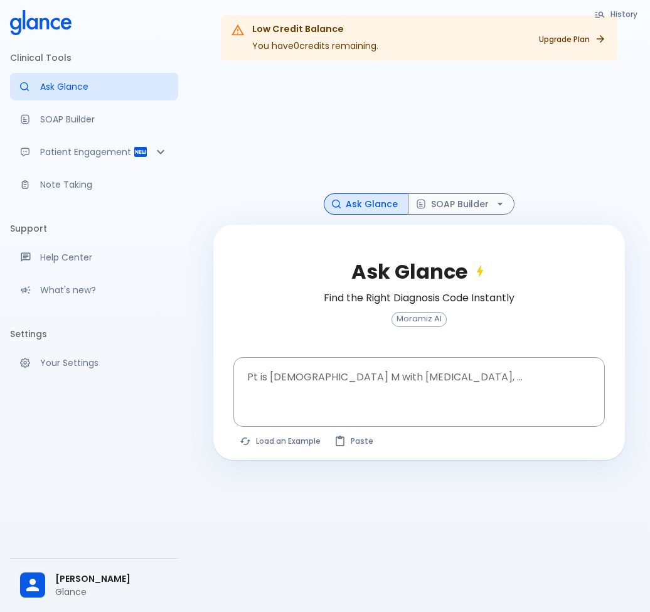
click at [514, 124] on div at bounding box center [419, 132] width 412 height 122
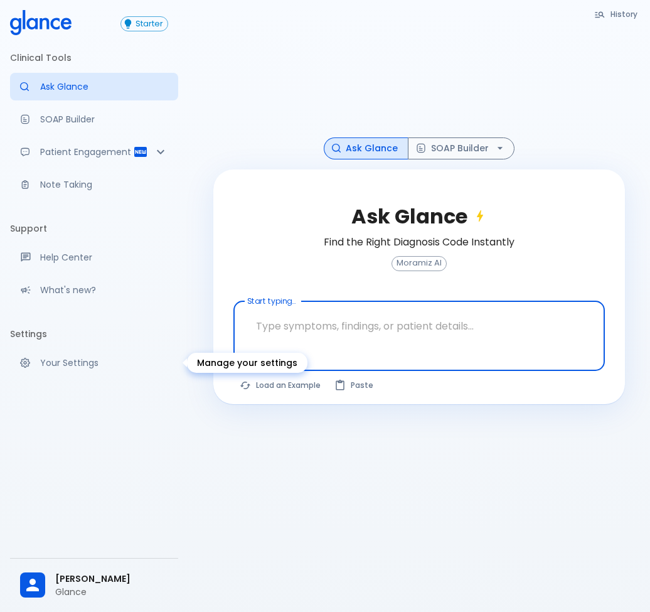
click at [82, 371] on link "Your Settings" at bounding box center [94, 363] width 168 height 28
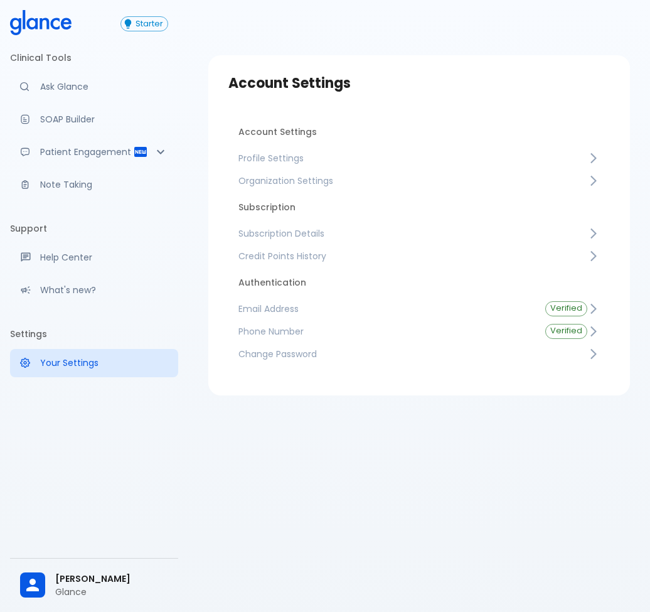
click at [362, 237] on span "Subscription Details" at bounding box center [413, 233] width 349 height 13
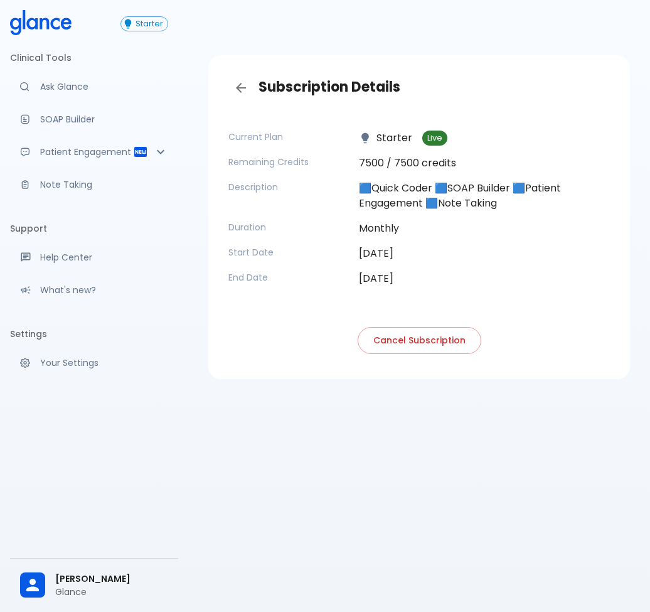
click at [435, 338] on button "Cancel Subscription" at bounding box center [420, 340] width 124 height 27
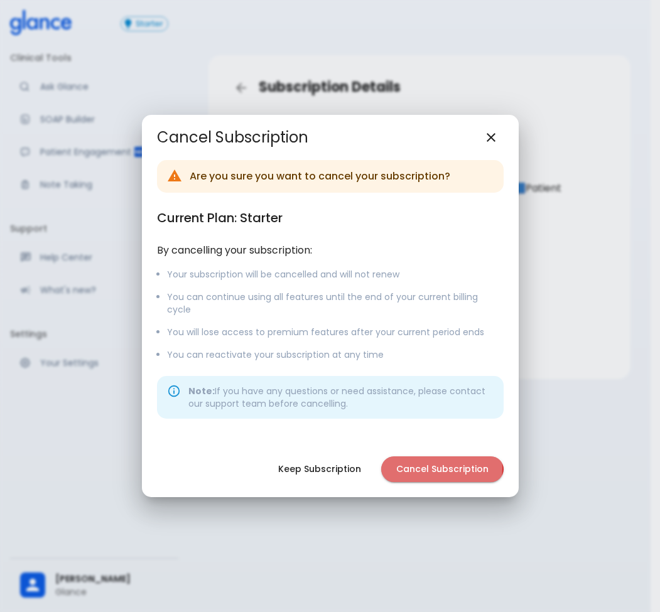
click at [440, 462] on button "Cancel Subscription" at bounding box center [442, 469] width 122 height 26
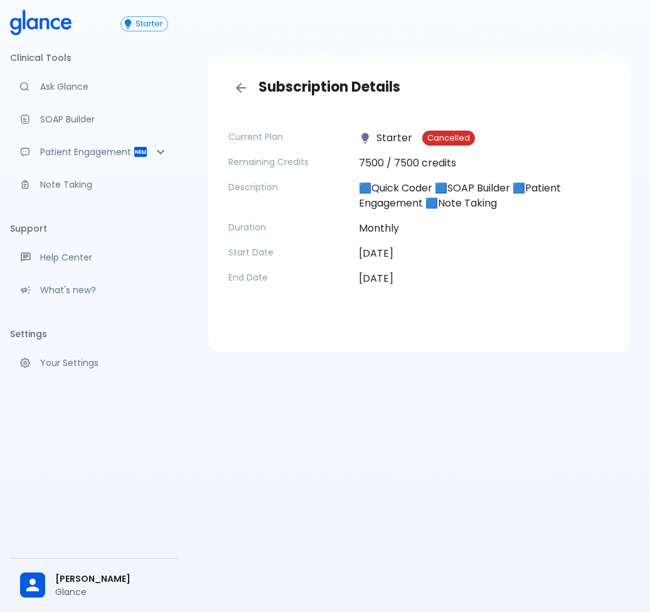
click at [553, 105] on div "Subscription Details" at bounding box center [419, 87] width 402 height 45
